Goal: Information Seeking & Learning: Check status

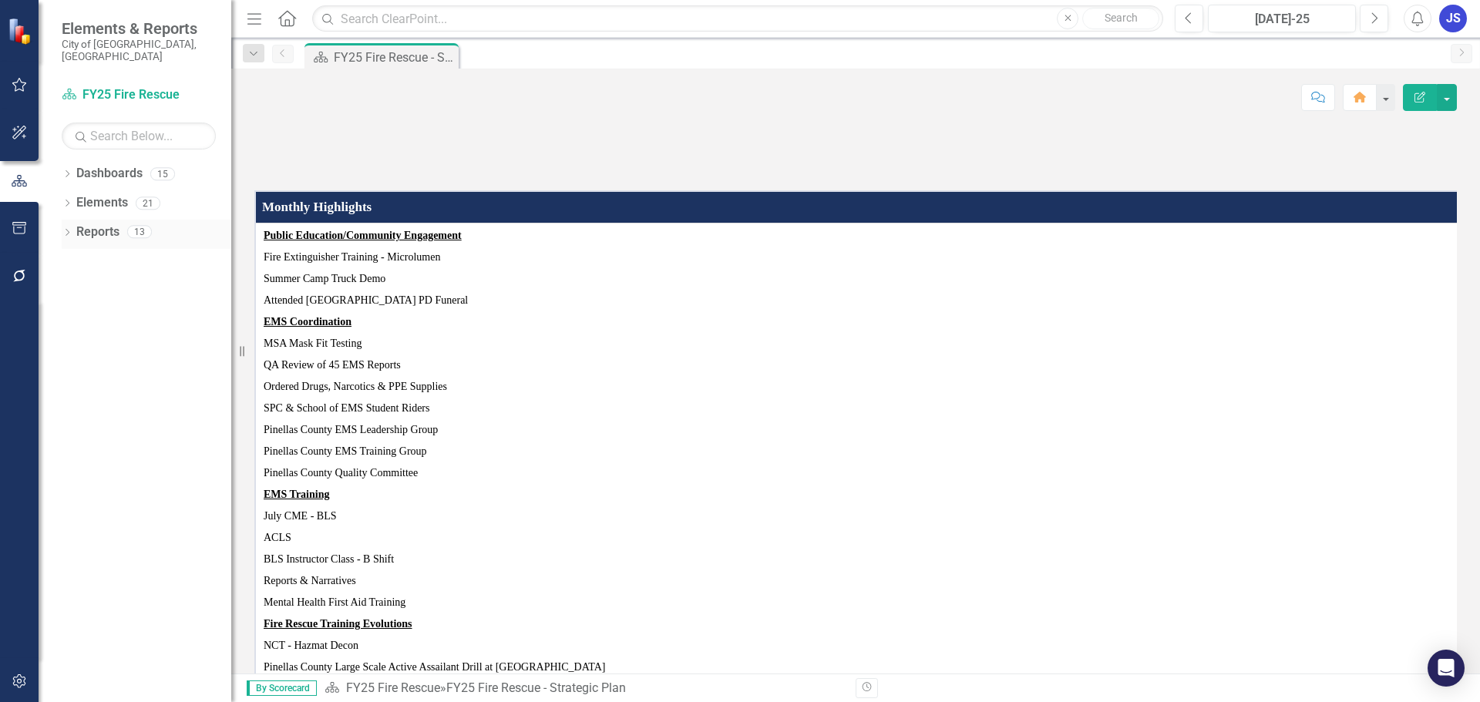
click at [67, 230] on icon "Dropdown" at bounding box center [67, 234] width 11 height 8
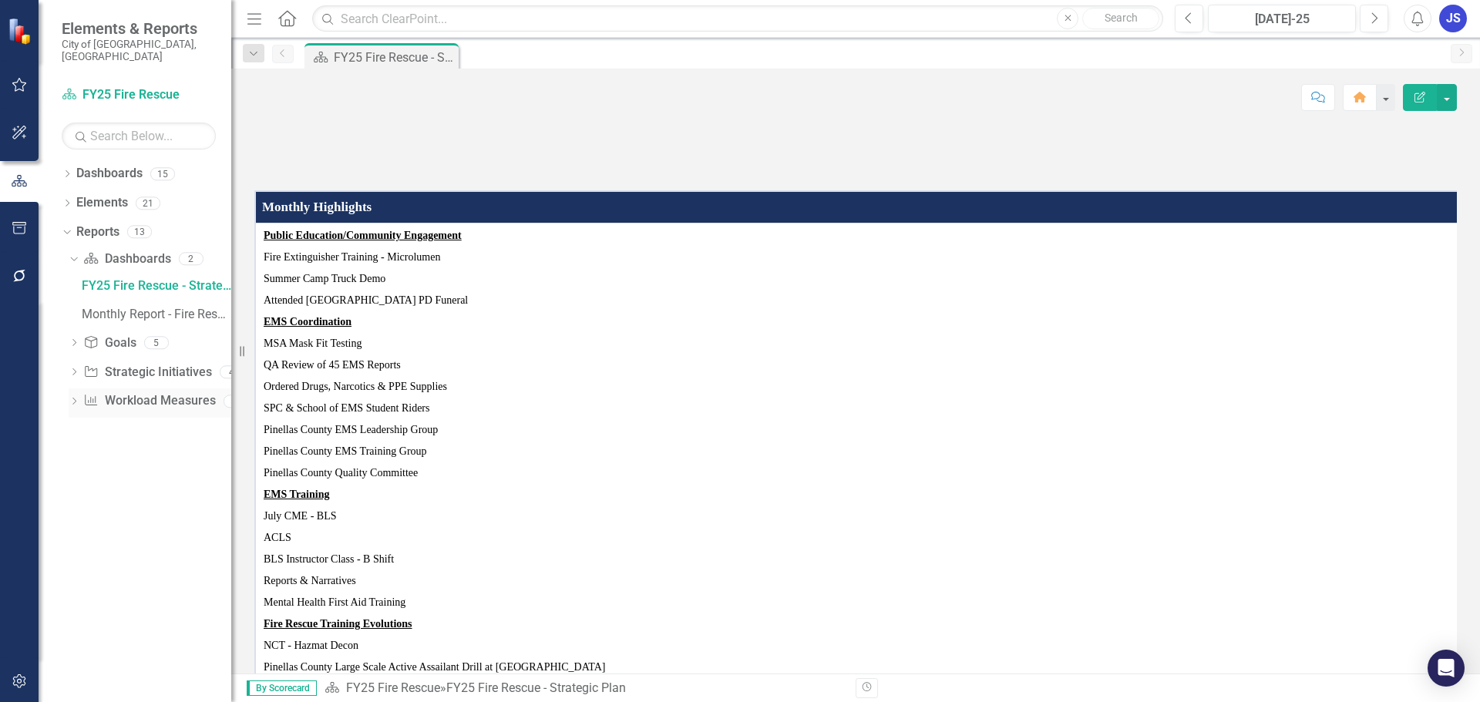
click at [120, 392] on link "Workload Measures Workload Measures" at bounding box center [149, 401] width 132 height 18
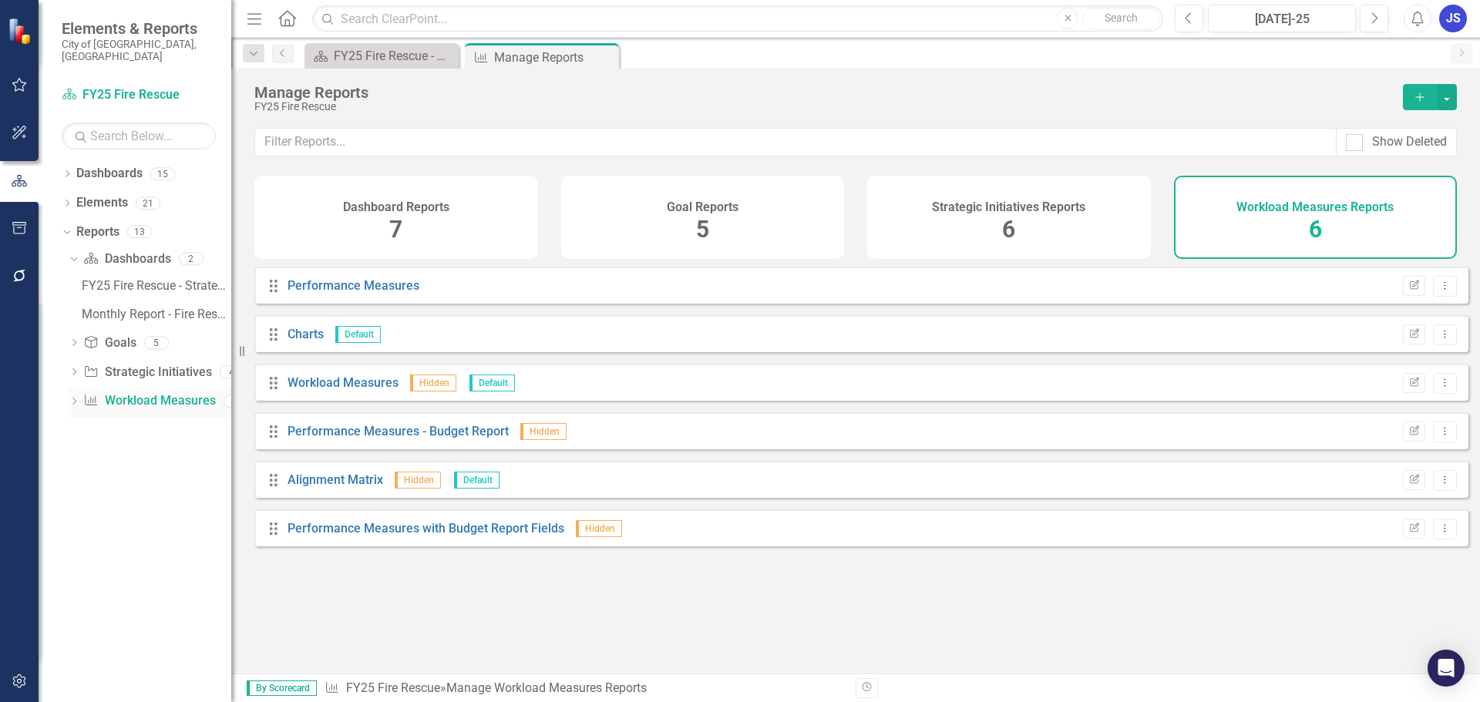
click at [73, 398] on icon "Dropdown" at bounding box center [74, 402] width 11 height 8
click at [96, 389] on link "Charts" at bounding box center [154, 401] width 153 height 25
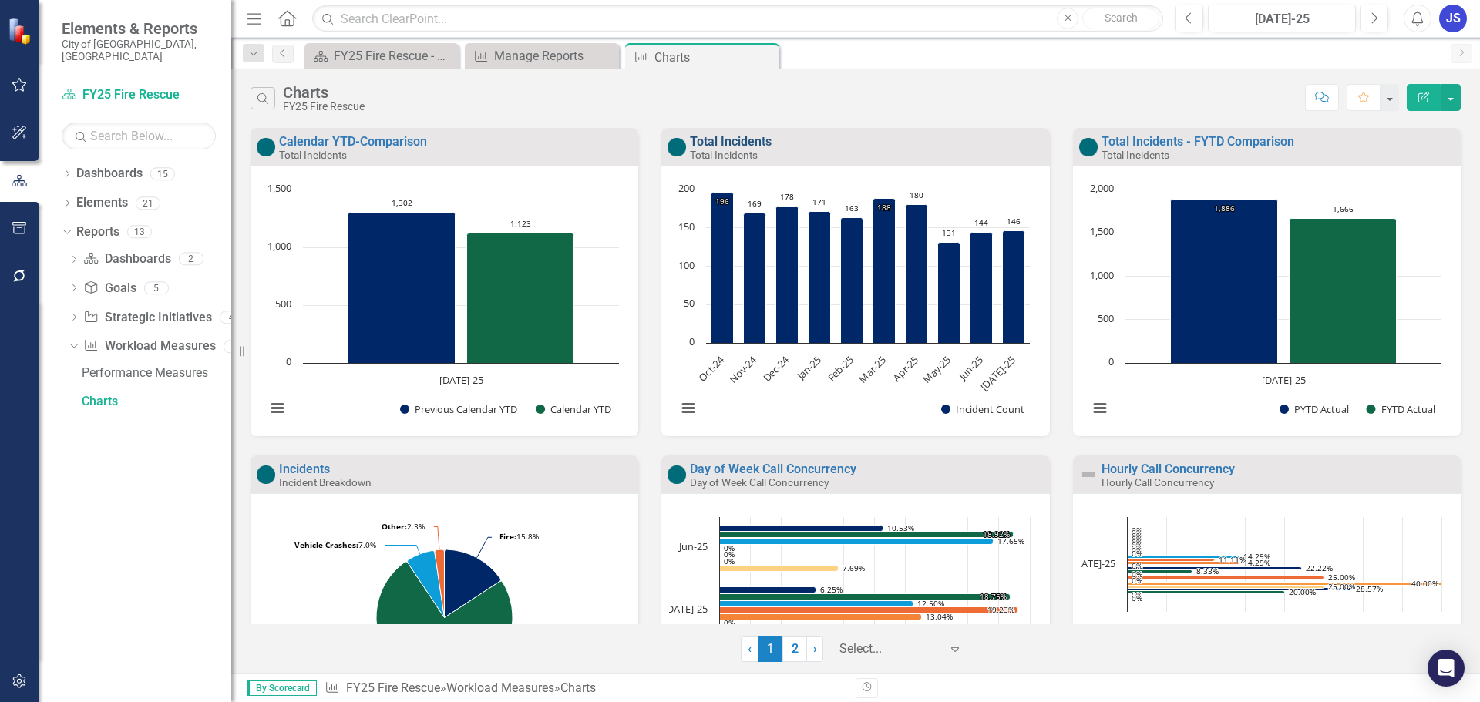
click at [725, 140] on link "Total Incidents" at bounding box center [731, 141] width 82 height 15
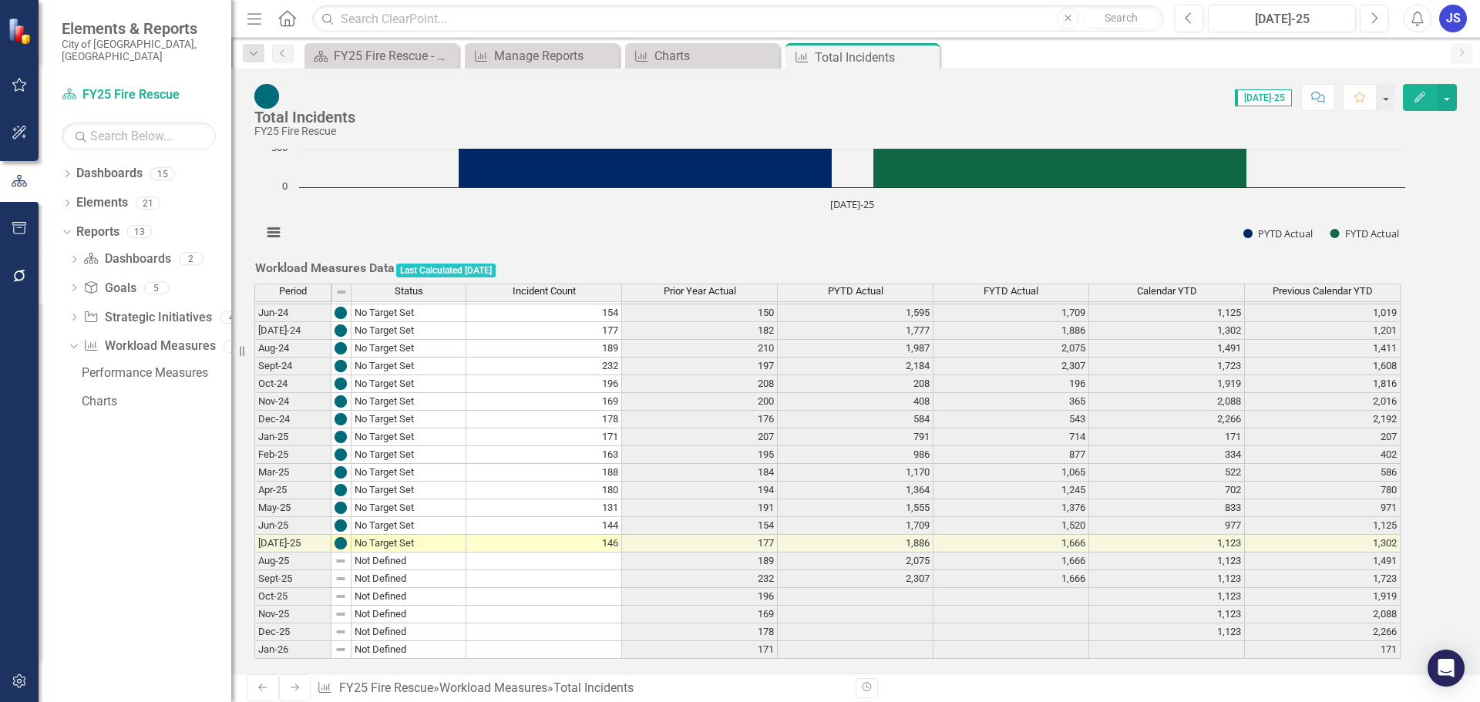
scroll to position [540, 0]
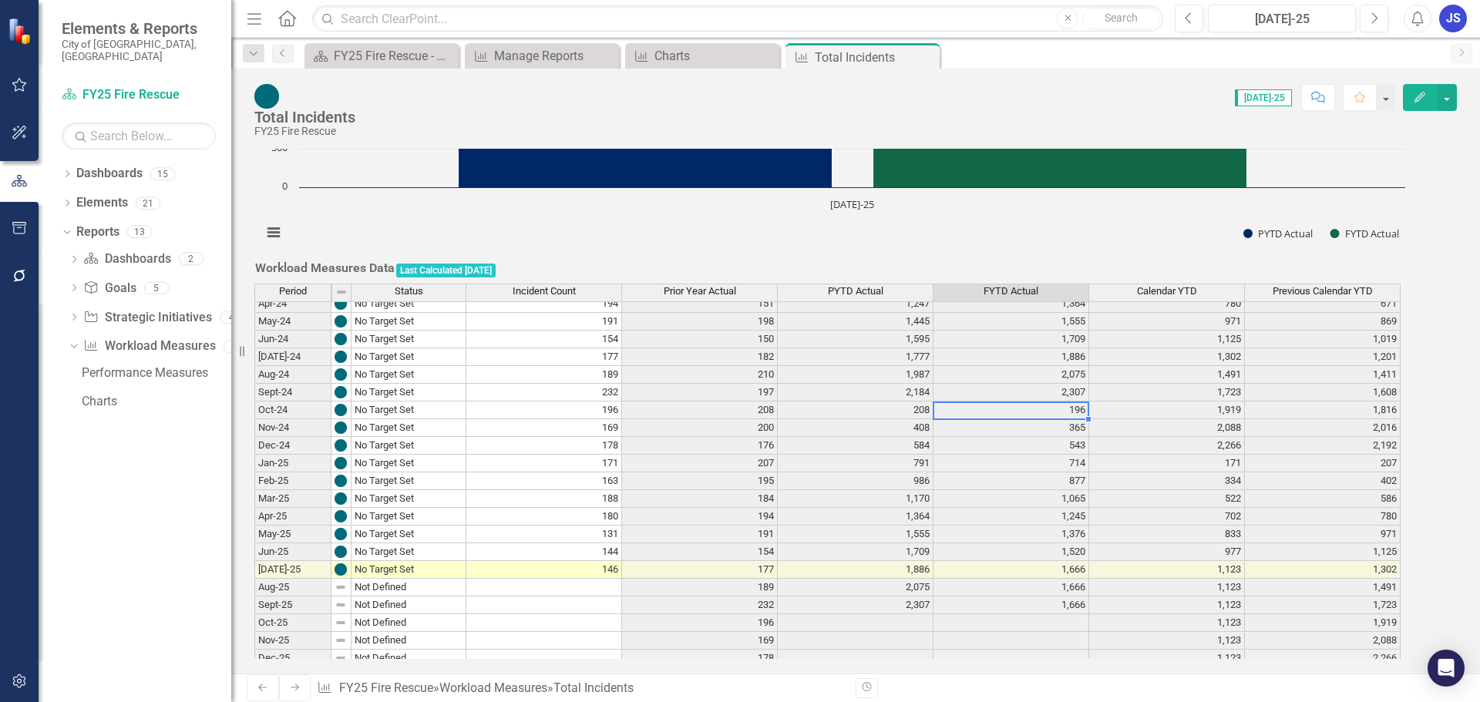
click at [1042, 386] on tbody "Jan-24 No Target Set 207 179 755 791 207 179 Feb-24 No Target Set 195 155 910 9…" at bounding box center [827, 605] width 1146 height 728
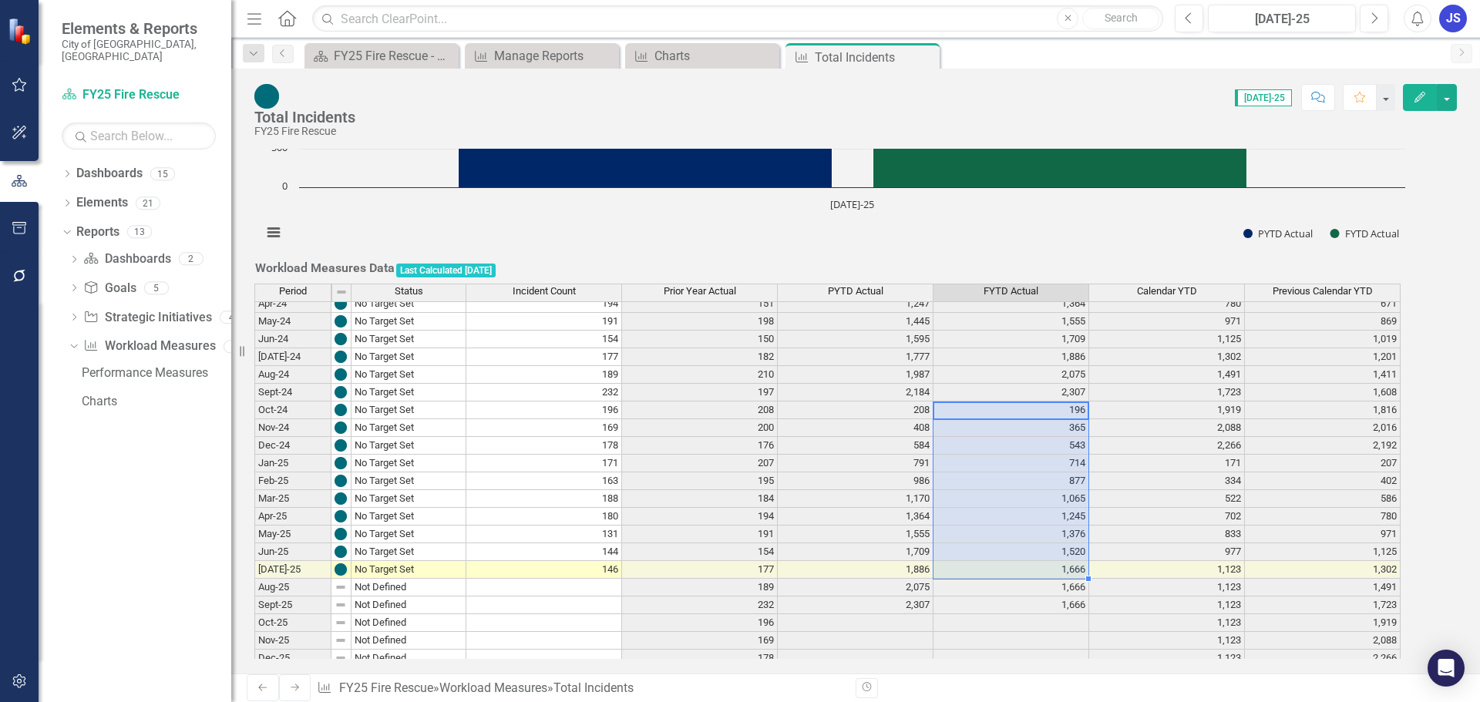
drag, startPoint x: 1042, startPoint y: 387, endPoint x: 1034, endPoint y: 551, distance: 164.4
click at [1034, 551] on tbody "Aug-23 No Target Set 210 168 1,850 1,987 1,411 1,383 Sep-23 No Target Set 197 1…" at bounding box center [827, 481] width 1146 height 657
